Goal: Task Accomplishment & Management: Use online tool/utility

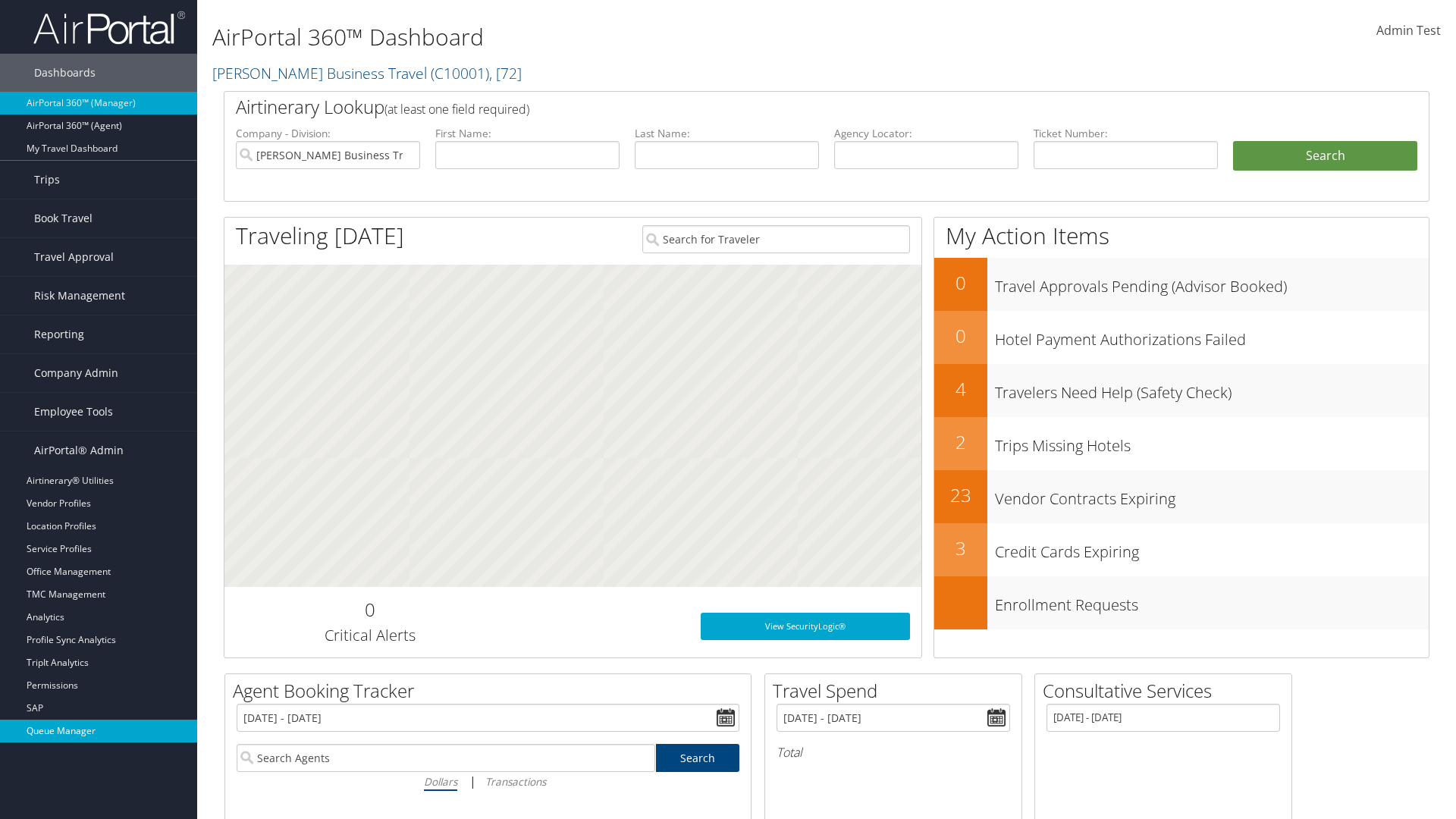
click at [98, 731] on link "Queue Manager" at bounding box center [98, 731] width 197 height 23
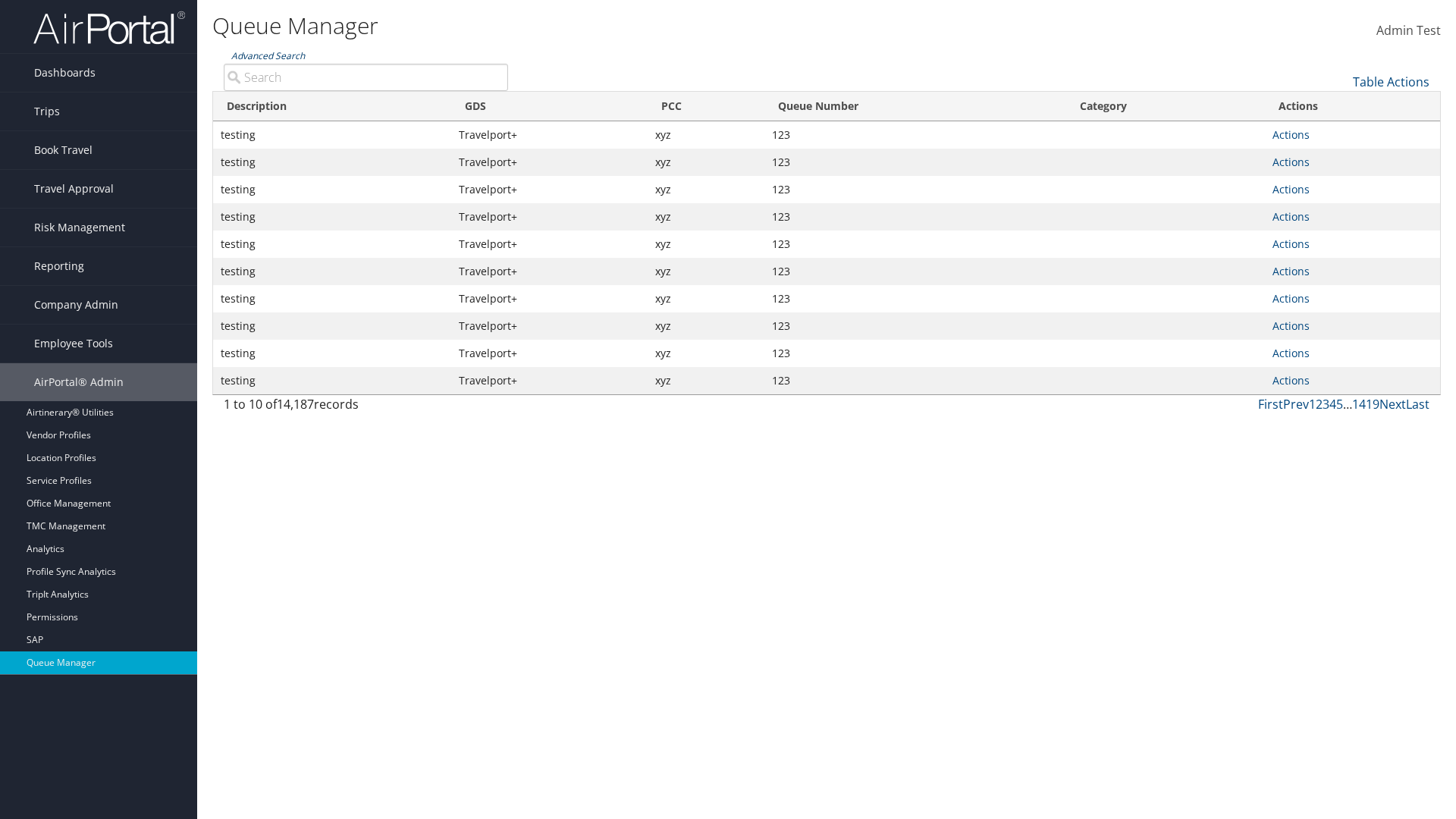
click at [268, 55] on link "Advanced Search" at bounding box center [268, 56] width 74 height 13
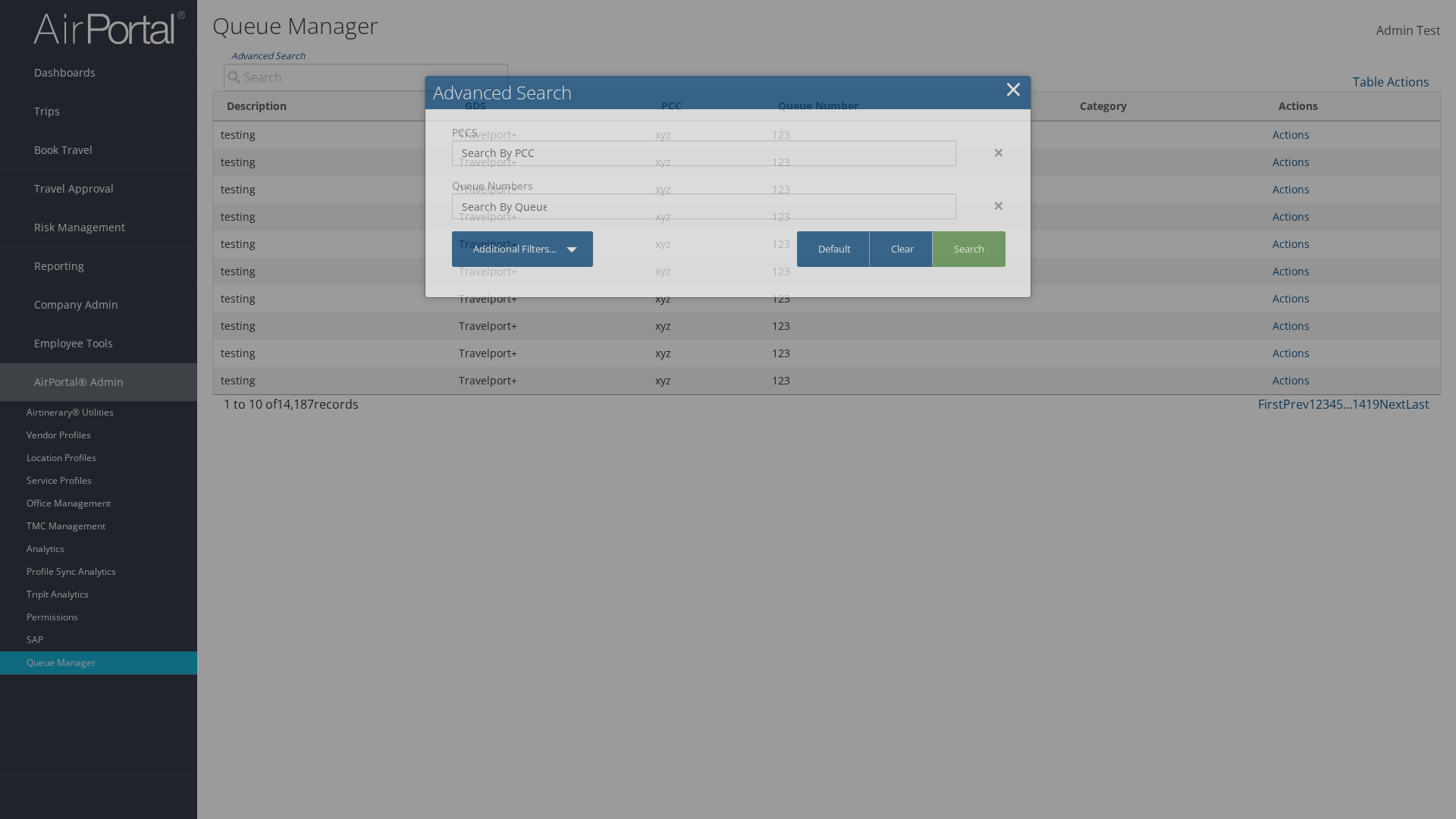
type input "test"
type input "1234"
click at [968, 248] on link "Search" at bounding box center [968, 249] width 74 height 35
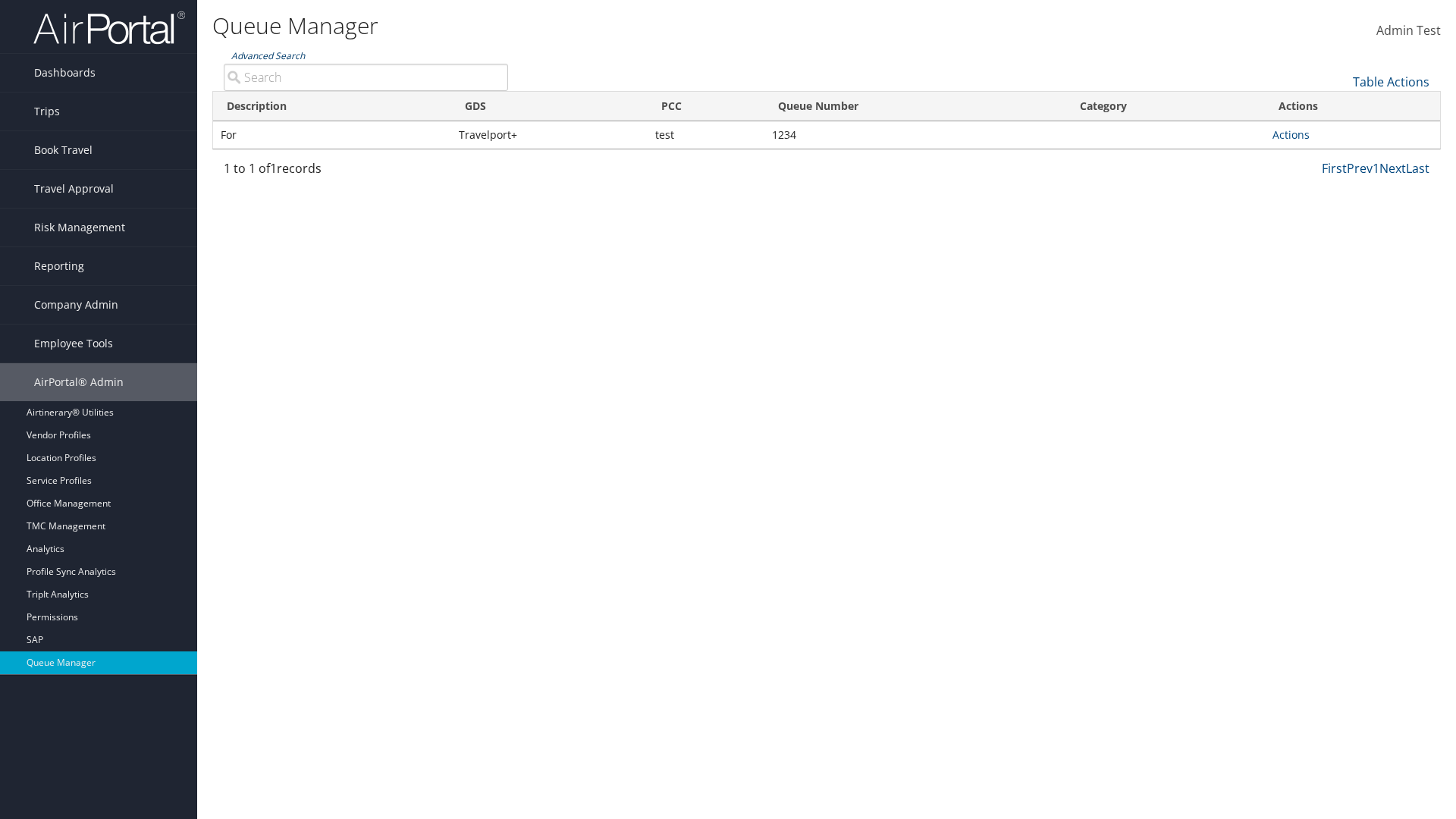
click at [268, 55] on link "Advanced Search" at bounding box center [268, 56] width 74 height 13
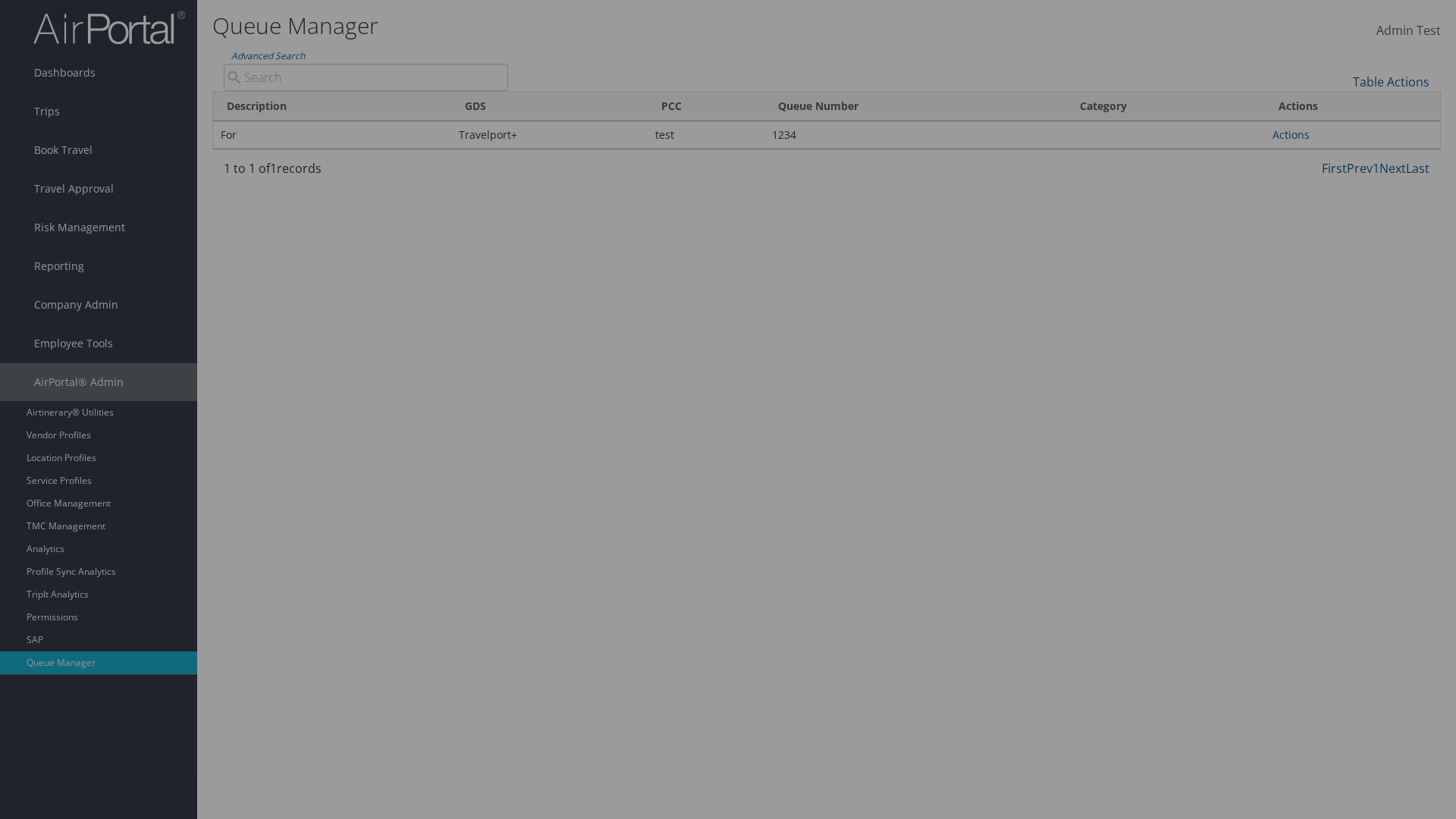
click at [0, 0] on link "Clear" at bounding box center [0, 0] width 0 height 0
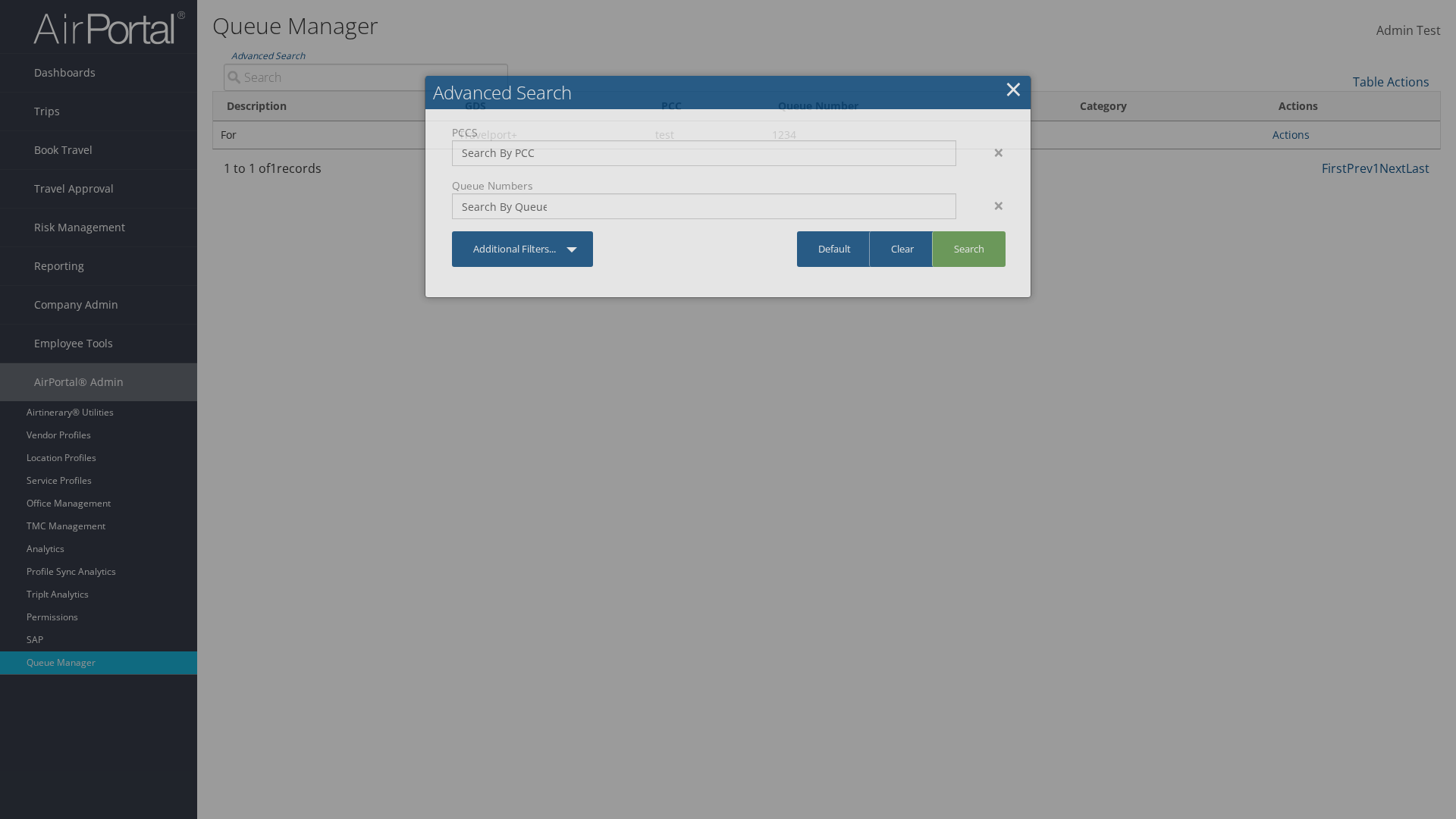
click at [1013, 89] on link "×" at bounding box center [1013, 89] width 18 height 30
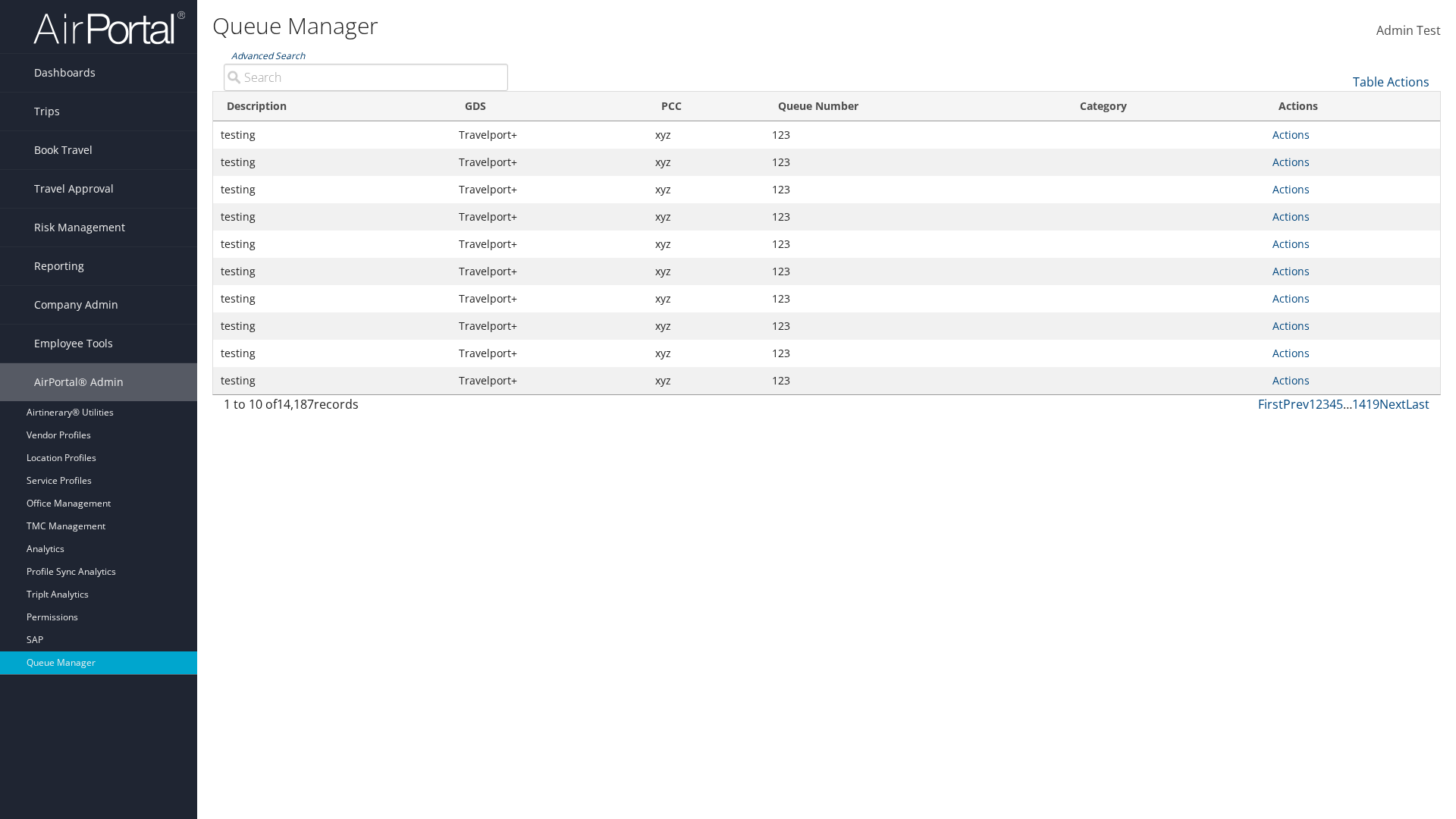
click at [268, 55] on link "Advanced Search" at bounding box center [268, 56] width 74 height 13
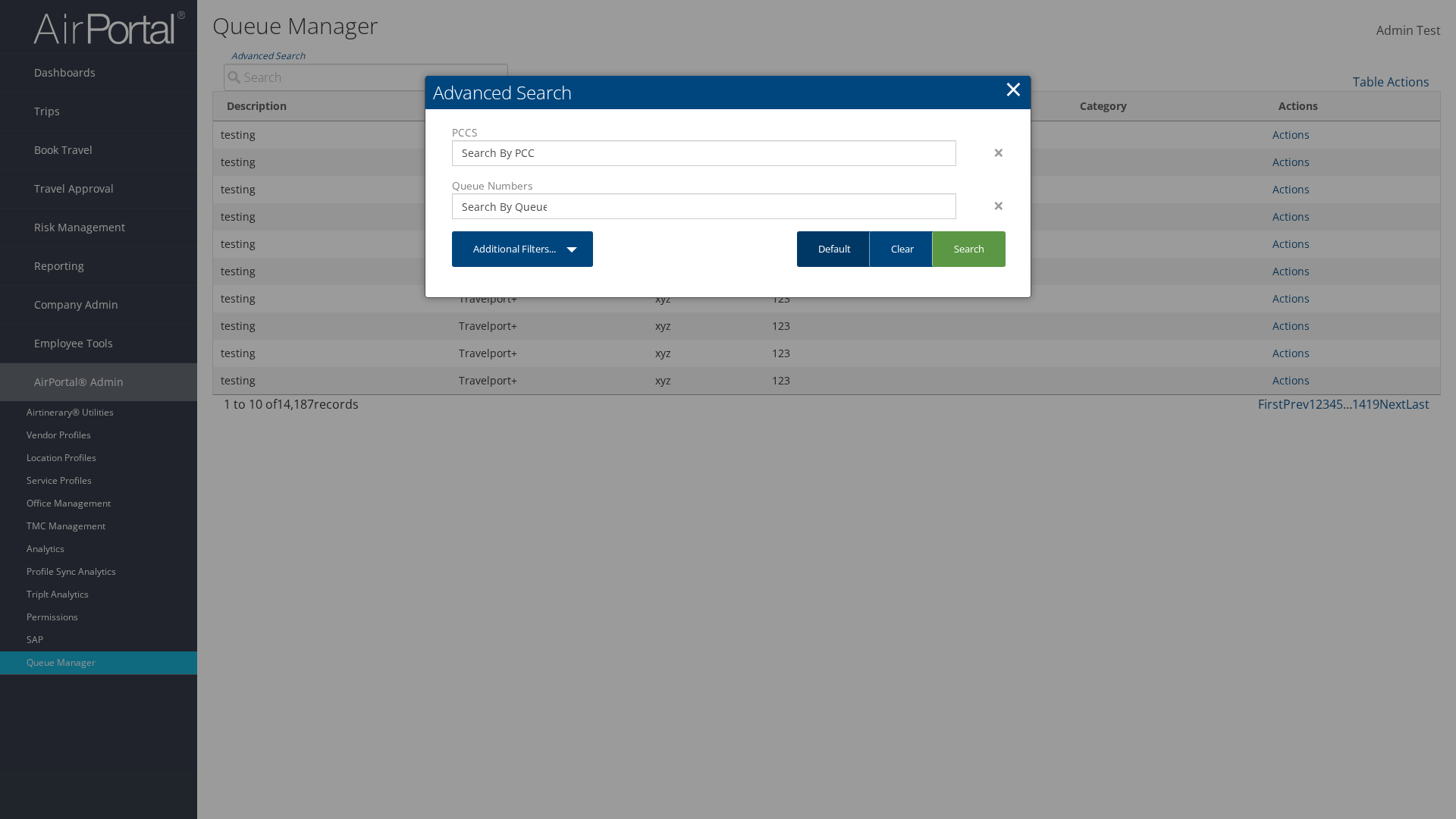
click at [834, 248] on link "Default" at bounding box center [834, 249] width 75 height 35
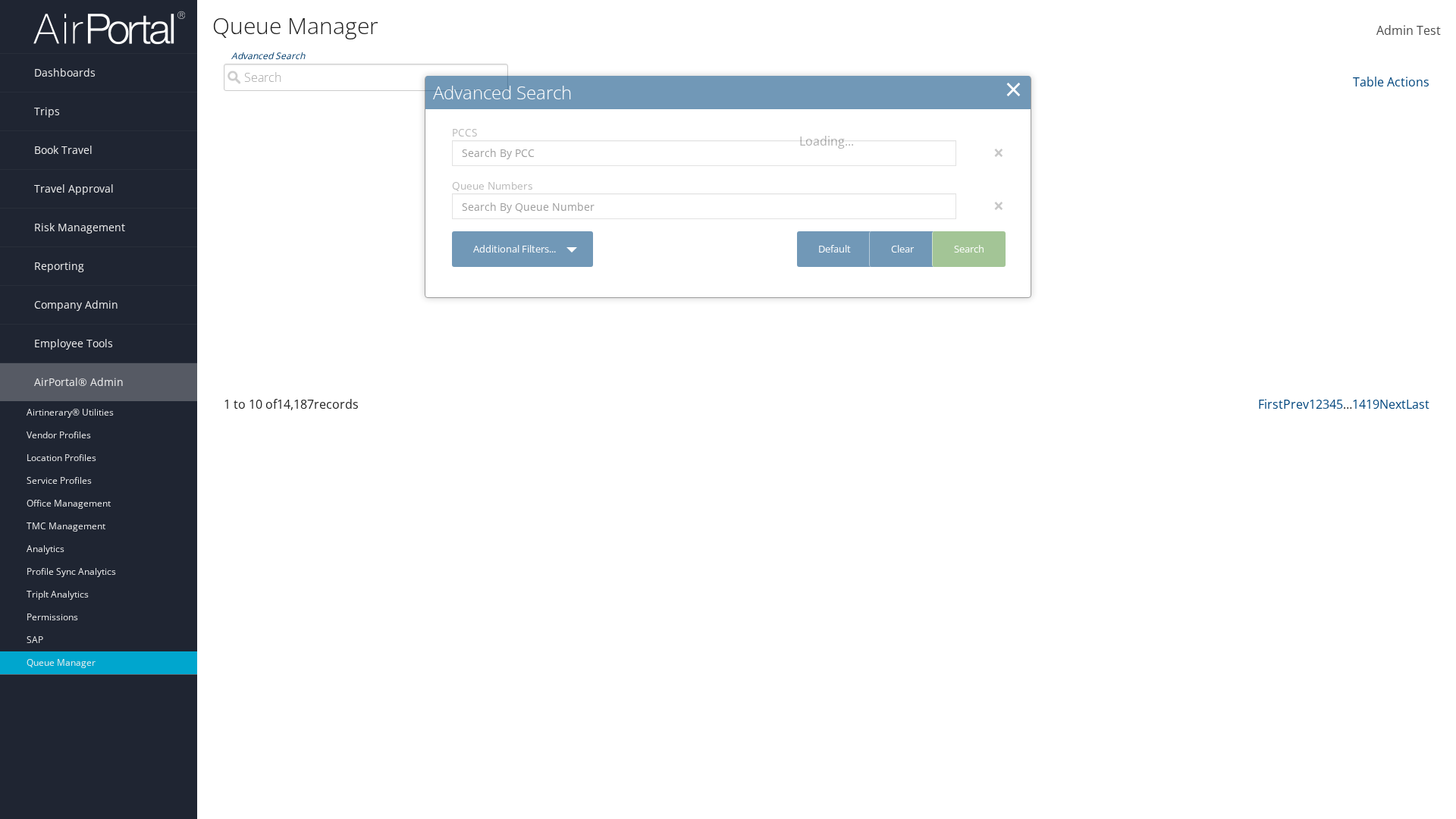
click at [268, 55] on link "Advanced Search" at bounding box center [268, 56] width 74 height 13
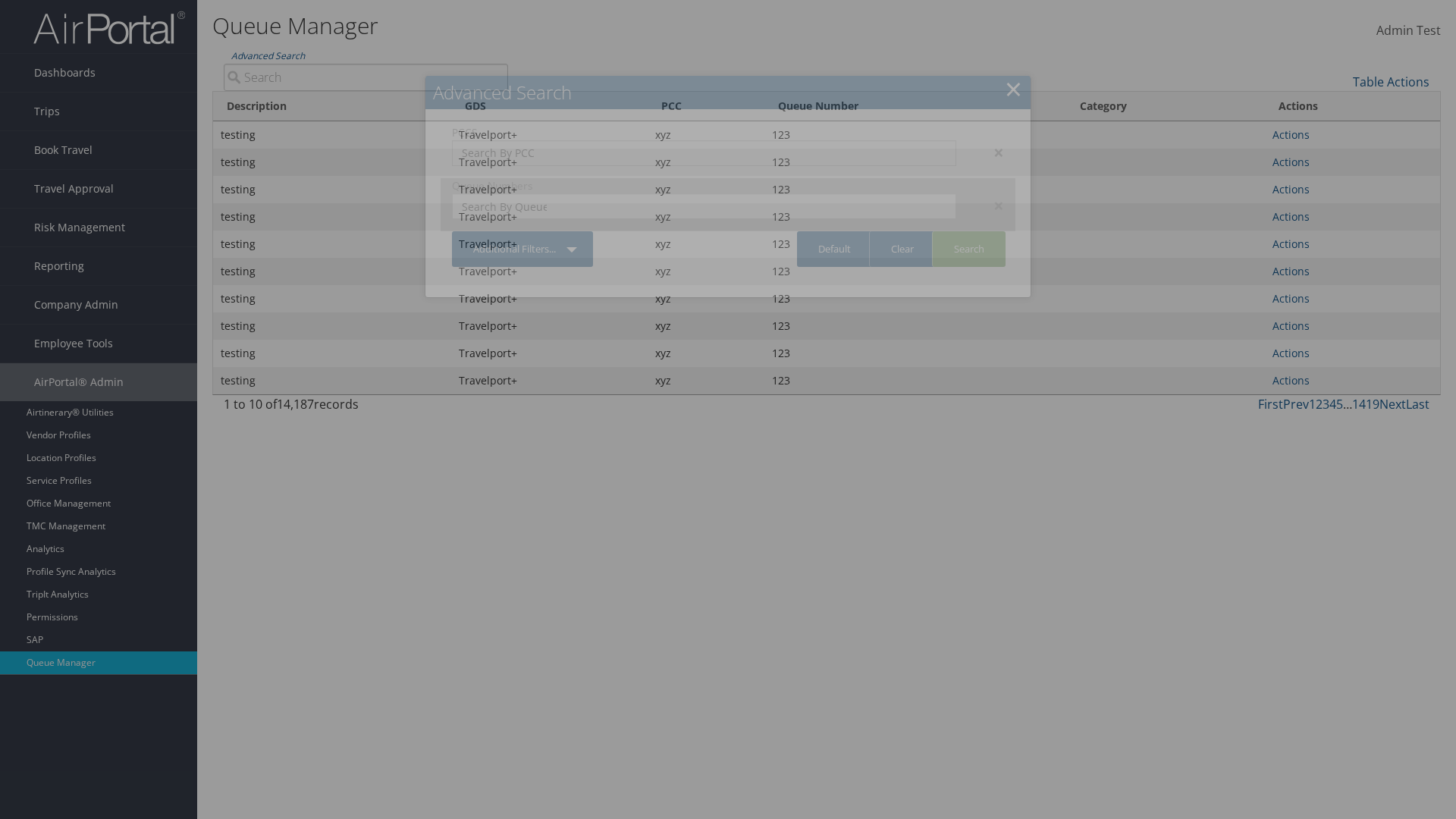
click at [991, 152] on div "×" at bounding box center [992, 153] width 48 height 19
click at [991, 196] on div "×" at bounding box center [992, 205] width 48 height 19
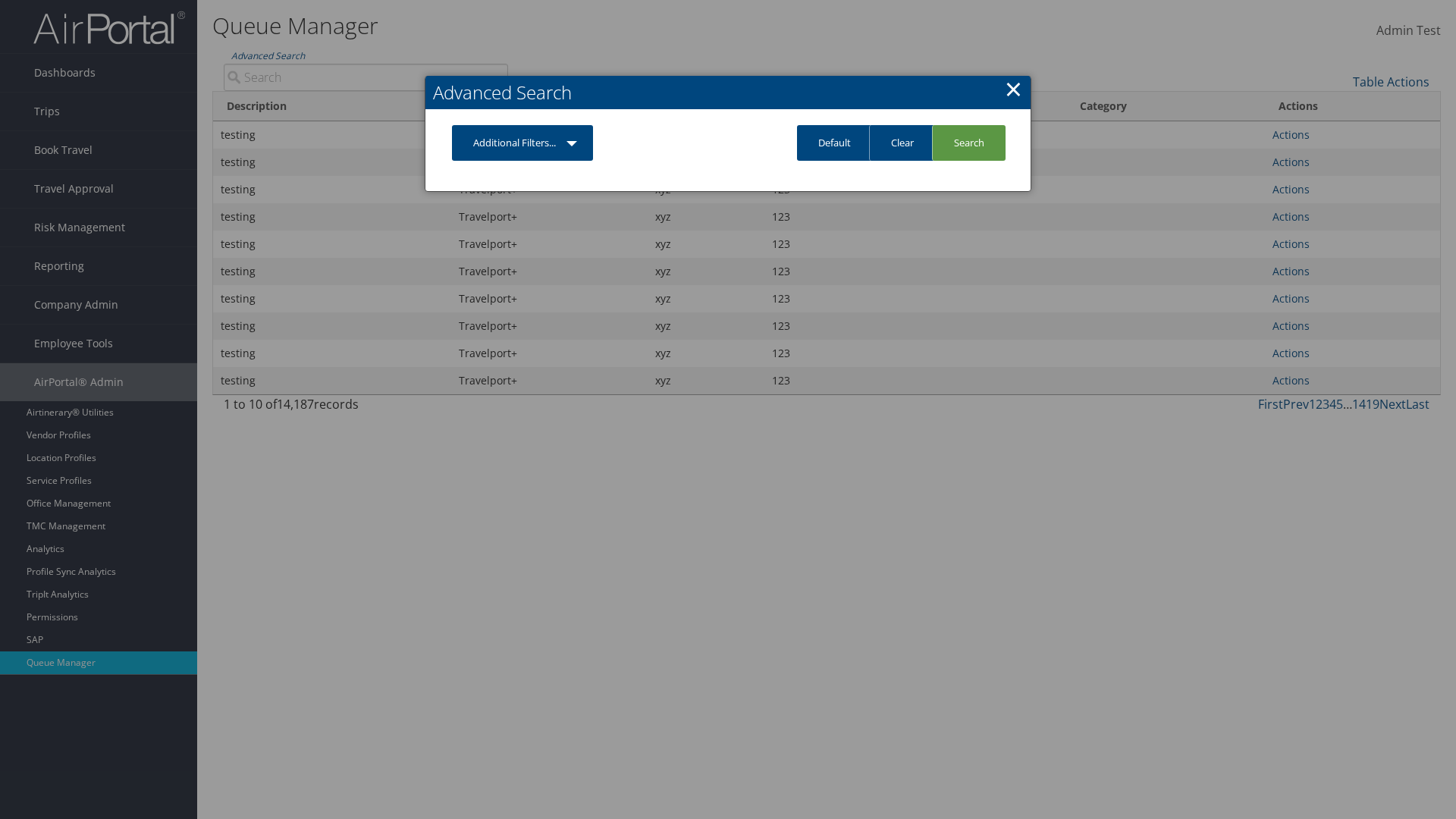
click at [523, 143] on link "Additional Filters..." at bounding box center [522, 143] width 141 height 35
click at [0, 0] on link "PCC" at bounding box center [0, 0] width 0 height 0
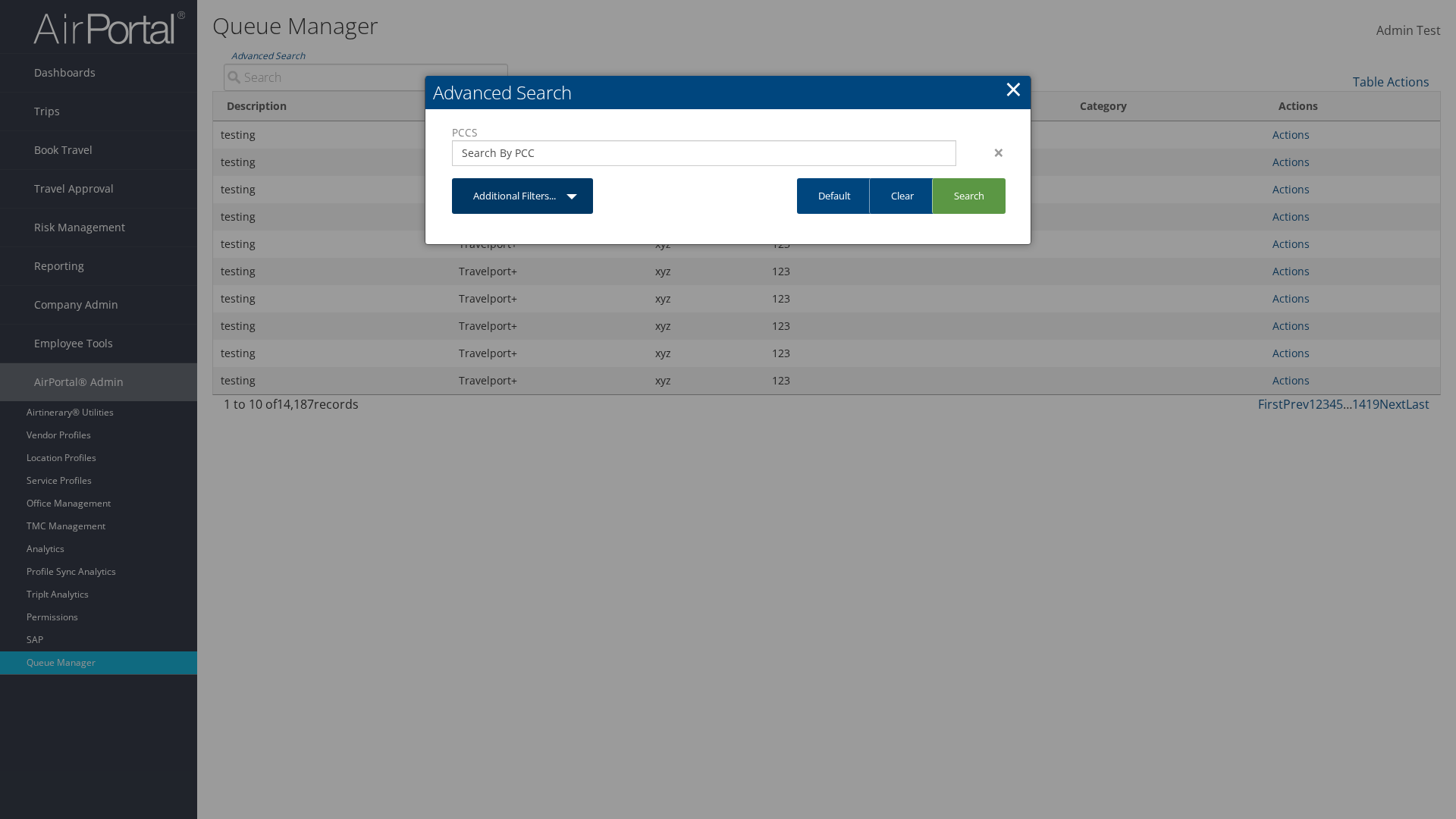
click at [523, 195] on link "Additional Filters..." at bounding box center [522, 196] width 141 height 35
click at [0, 0] on link "Queue Number" at bounding box center [0, 0] width 0 height 0
